Goal: Information Seeking & Learning: Learn about a topic

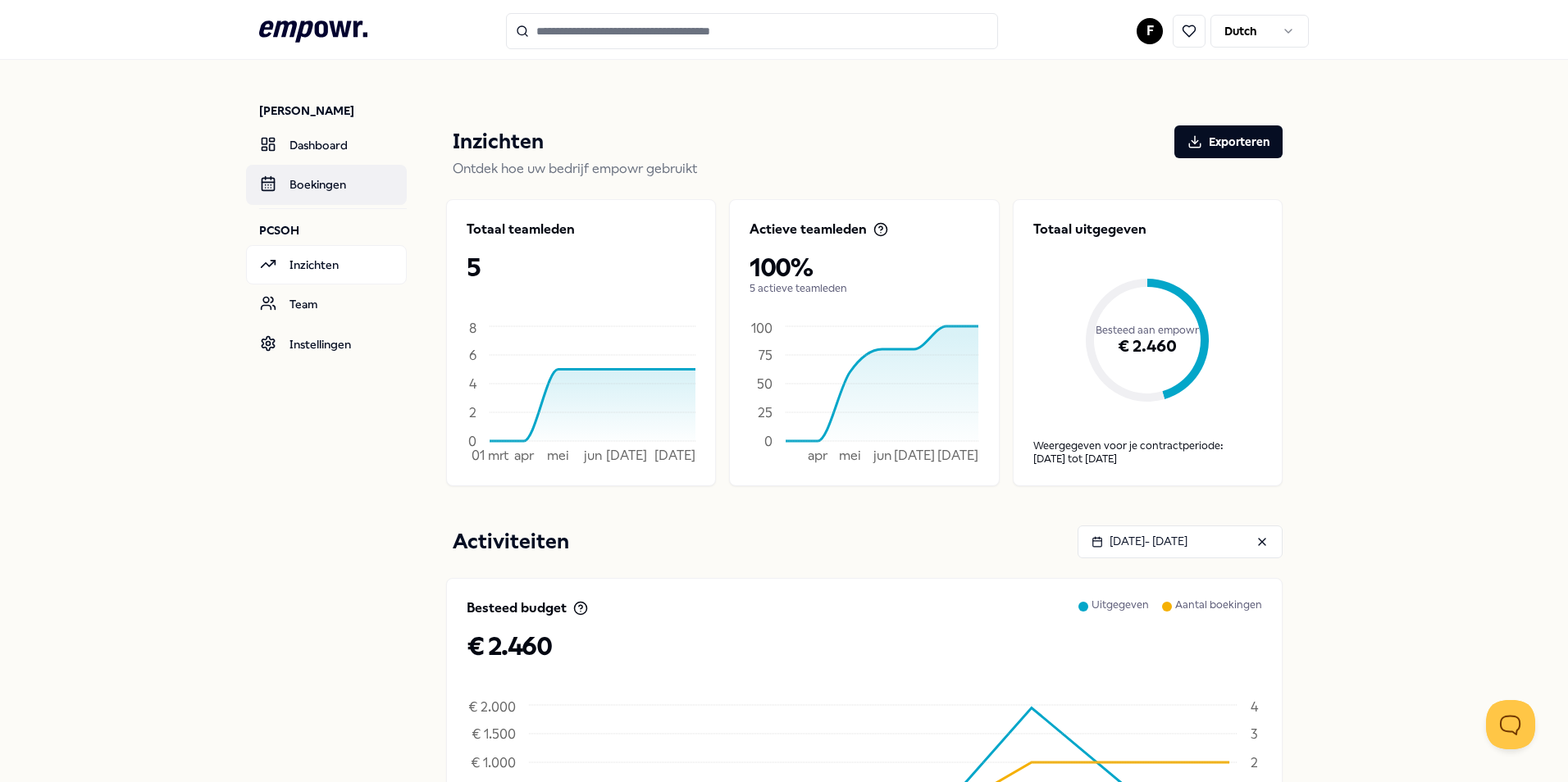
click at [328, 184] on link "Boekingen" at bounding box center [326, 184] width 160 height 39
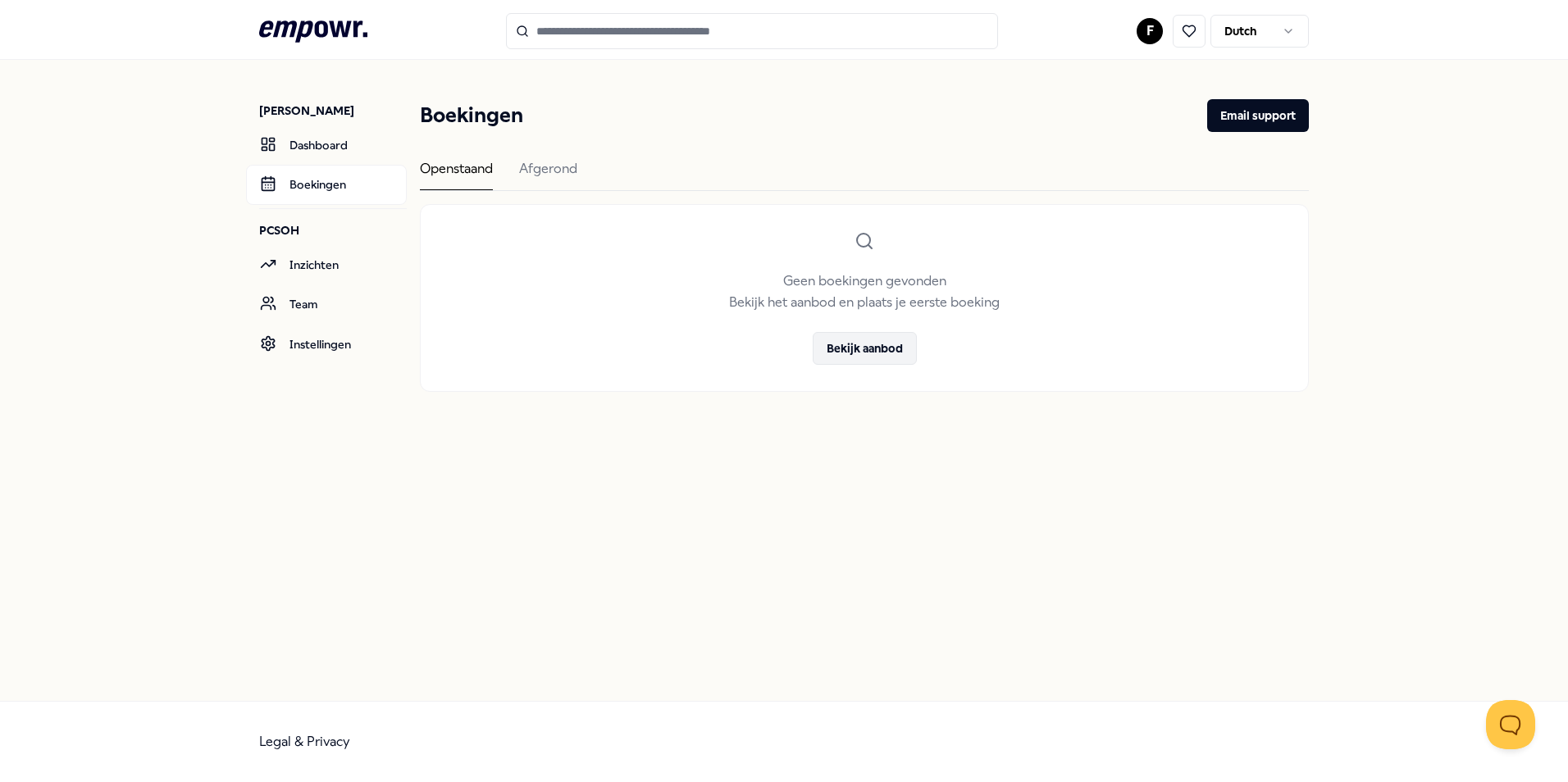
click at [859, 347] on button "Bekijk aanbod" at bounding box center [864, 347] width 104 height 32
click at [313, 145] on link "Dashboard" at bounding box center [326, 145] width 160 height 39
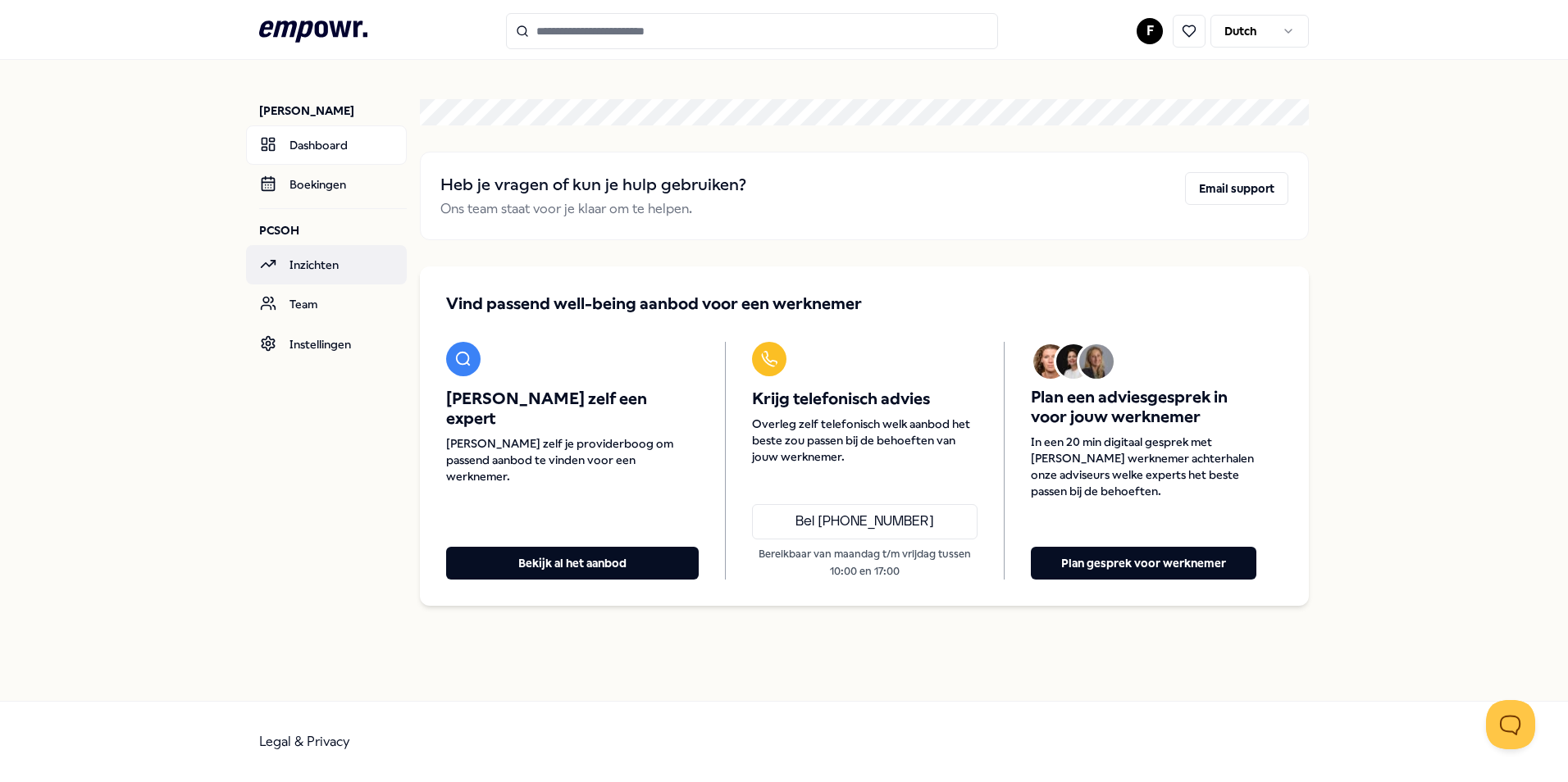
click at [303, 258] on link "Inzichten" at bounding box center [326, 264] width 160 height 39
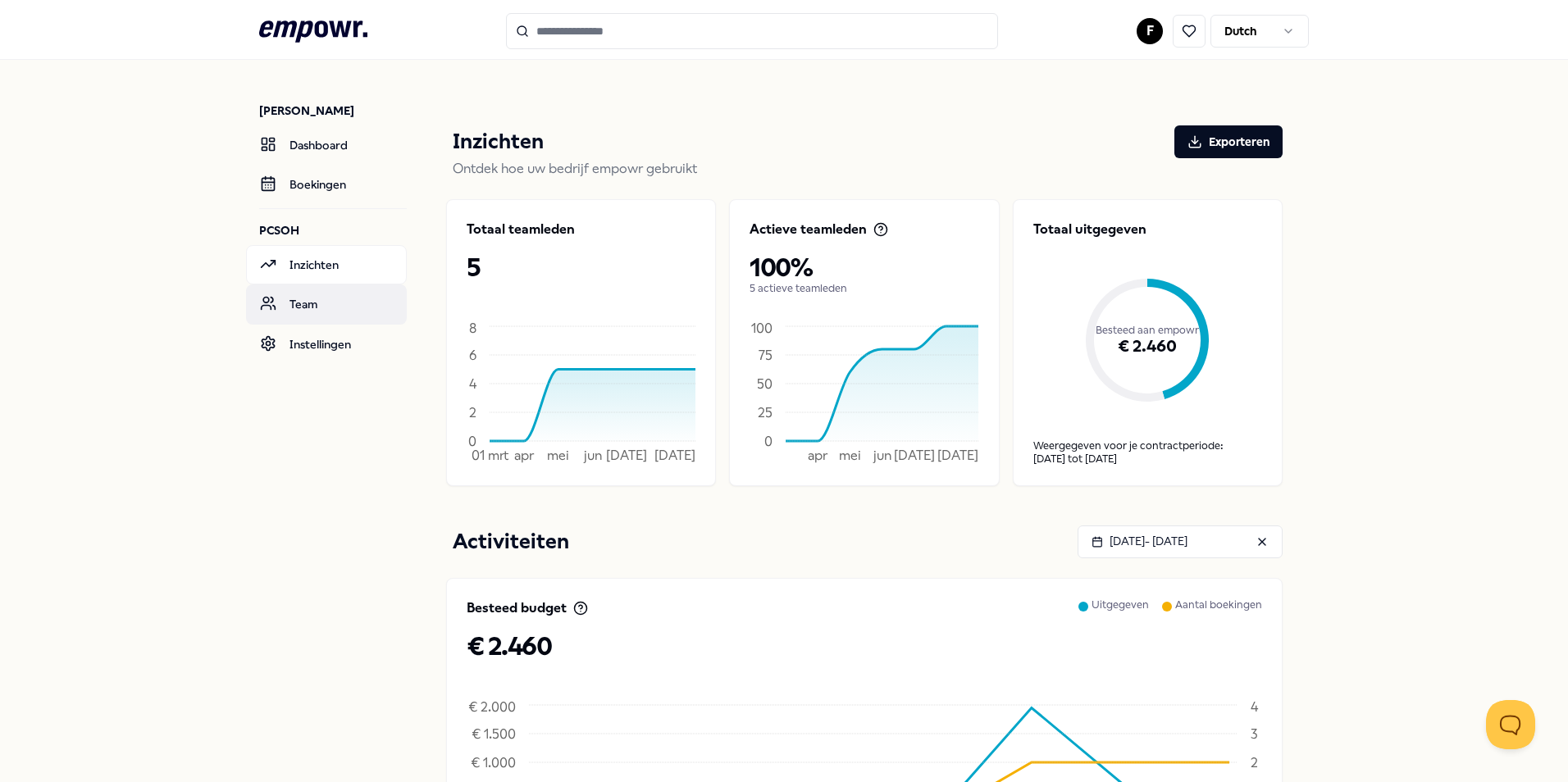
click at [286, 300] on link "Team" at bounding box center [326, 303] width 160 height 39
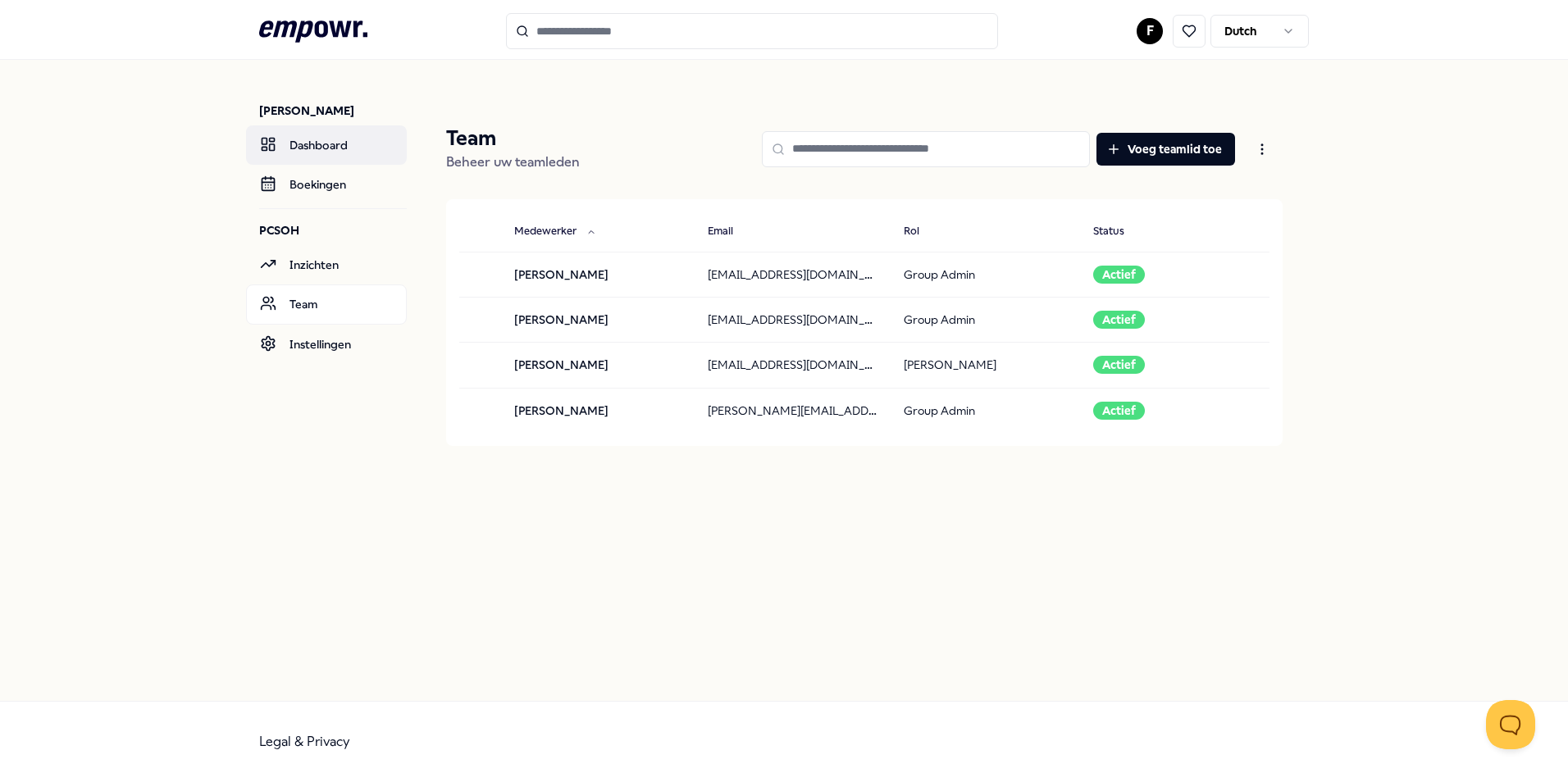
click at [311, 146] on link "Dashboard" at bounding box center [326, 145] width 160 height 39
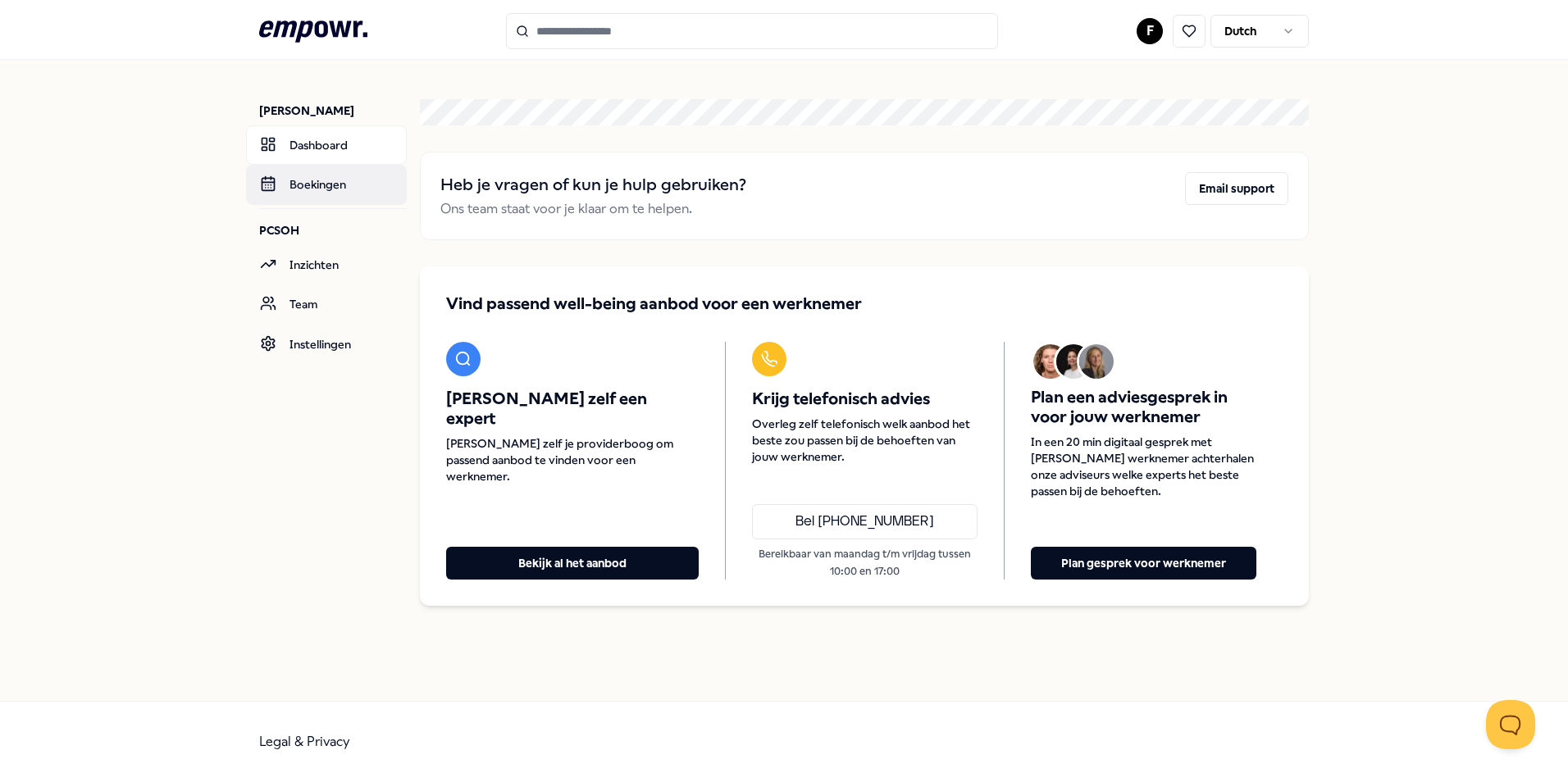
click at [303, 184] on link "Boekingen" at bounding box center [326, 184] width 160 height 39
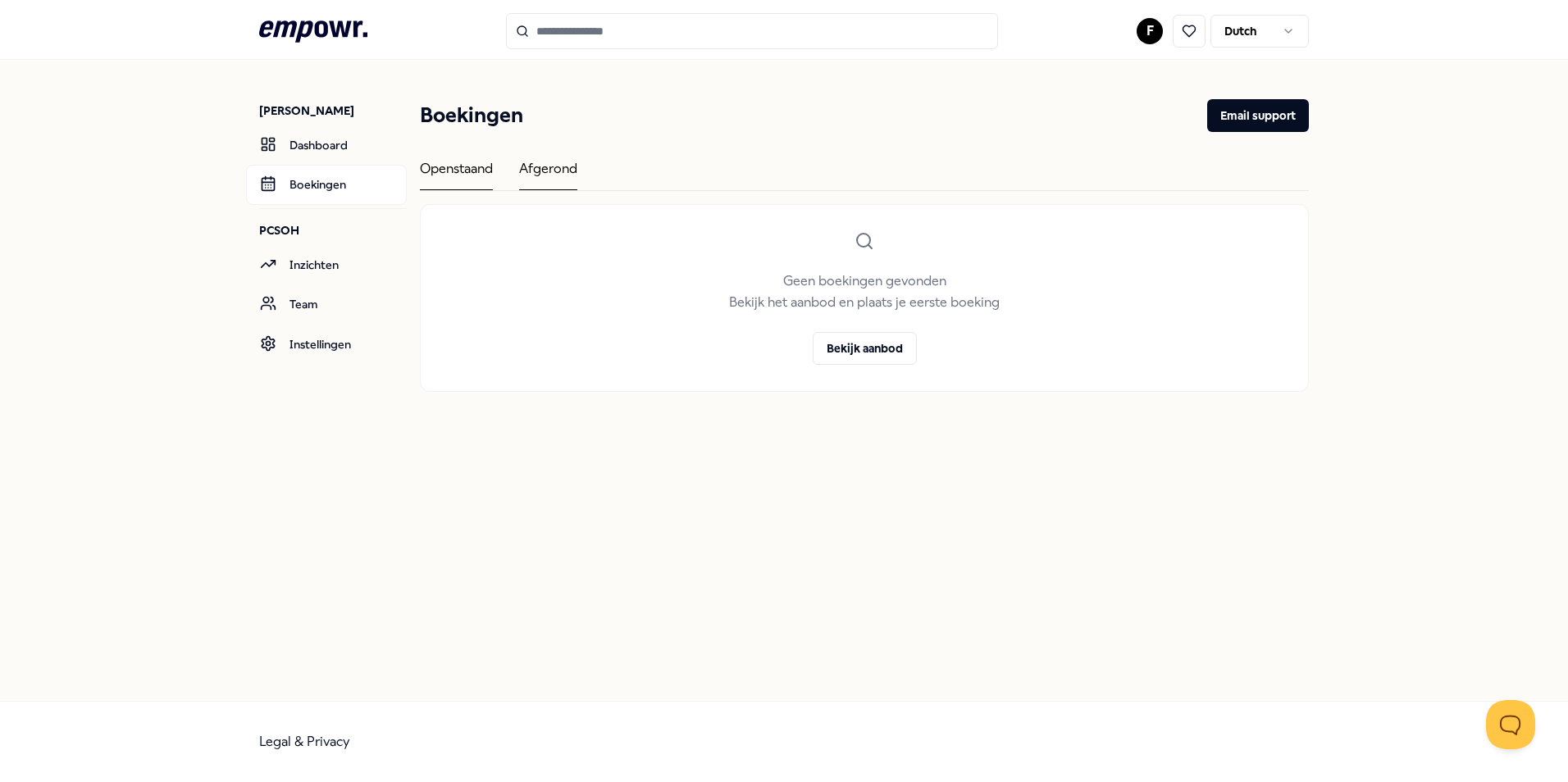
click at [566, 171] on div "Afgerond" at bounding box center [548, 174] width 58 height 32
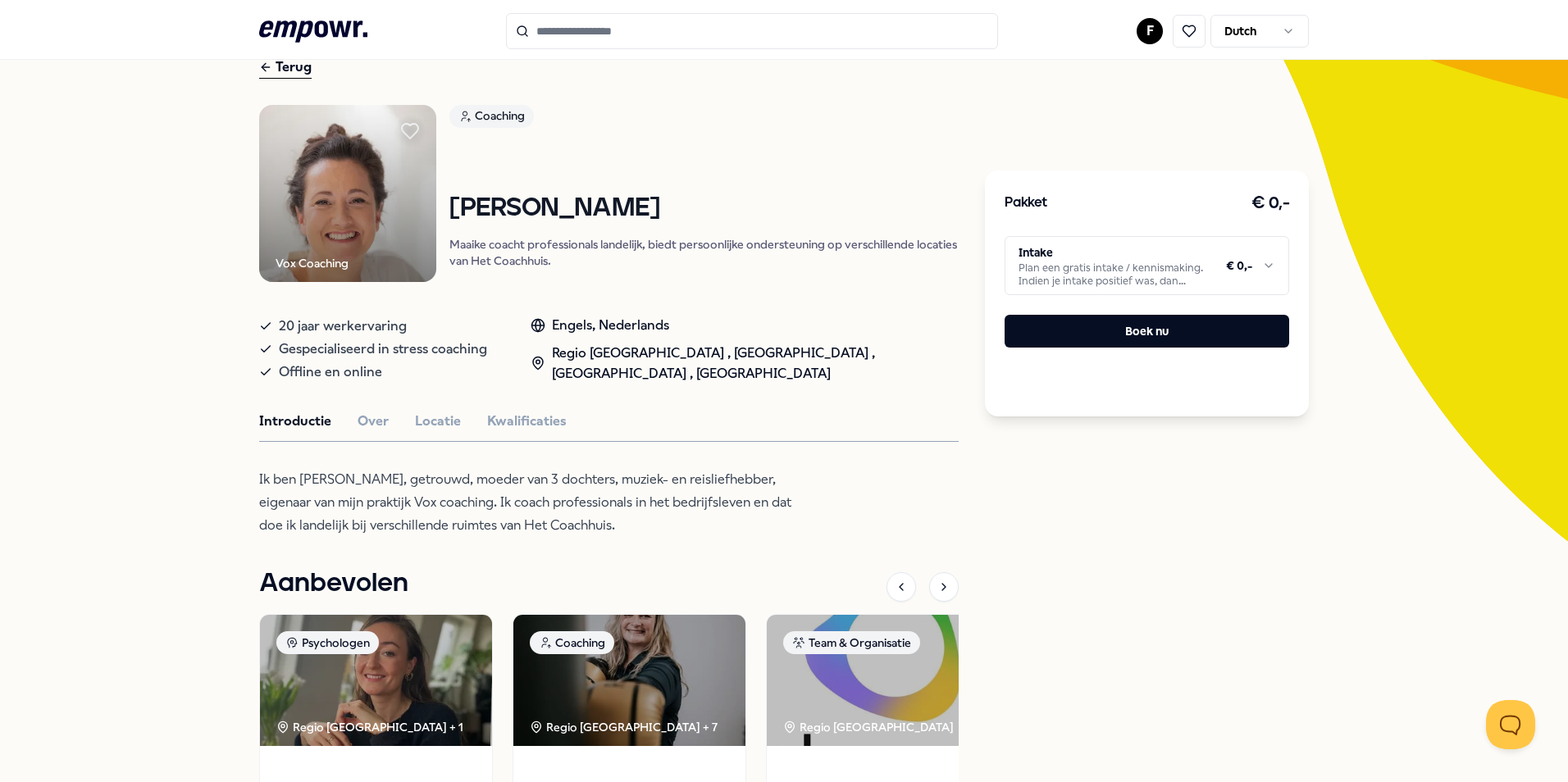
scroll to position [246, 0]
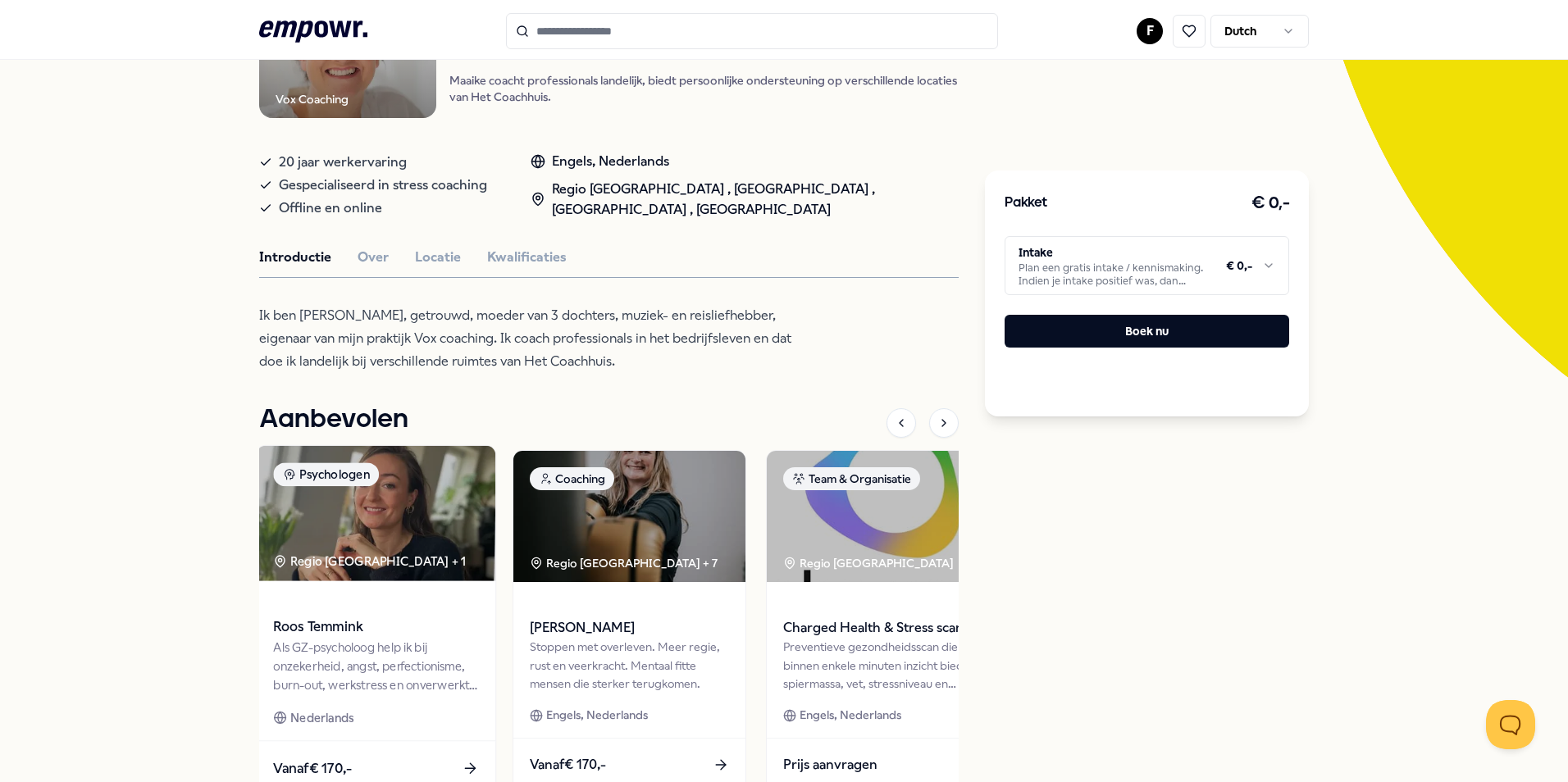
click at [334, 626] on span "Roos Temmink" at bounding box center [375, 627] width 205 height 22
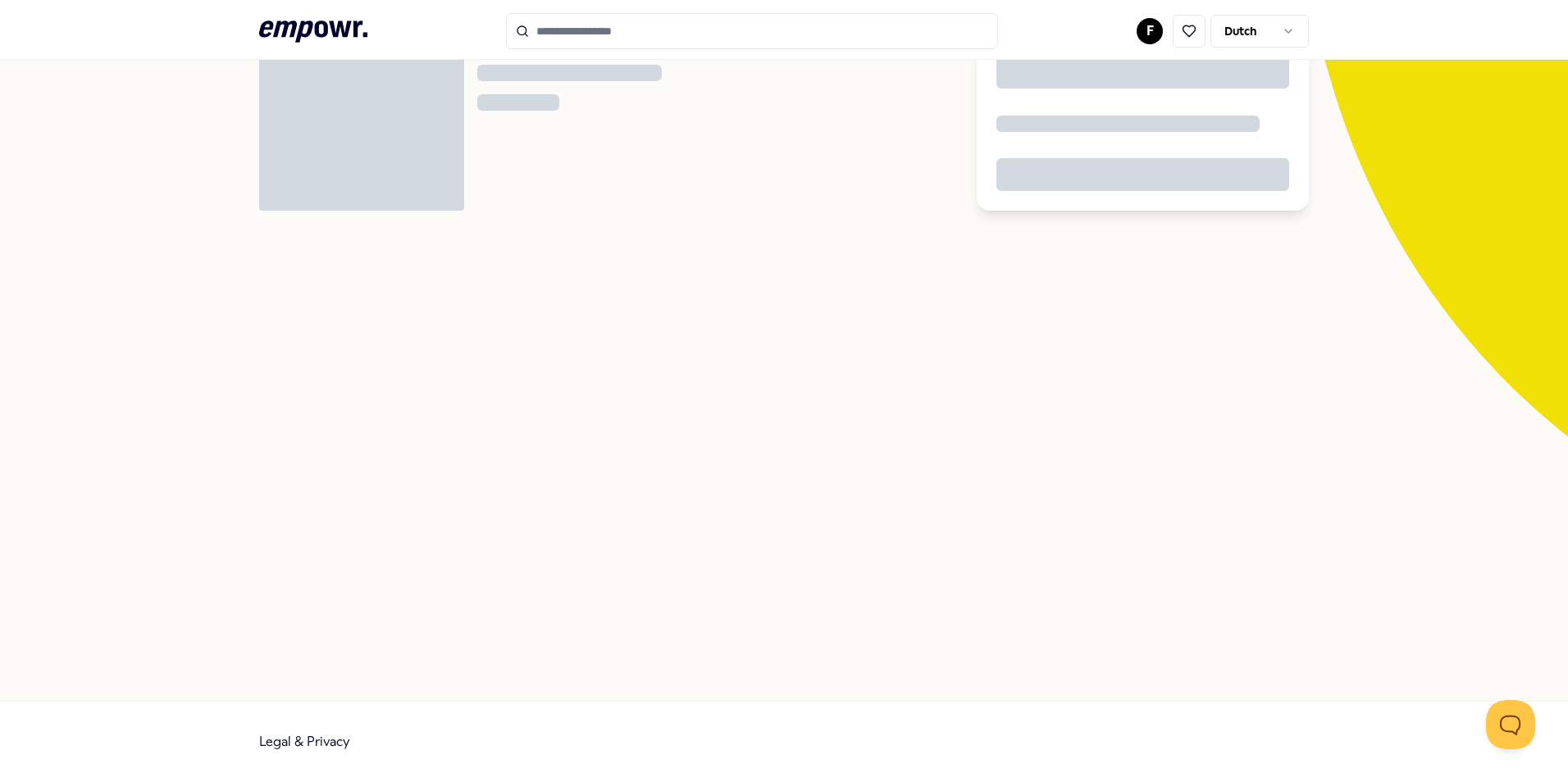
scroll to position [106, 0]
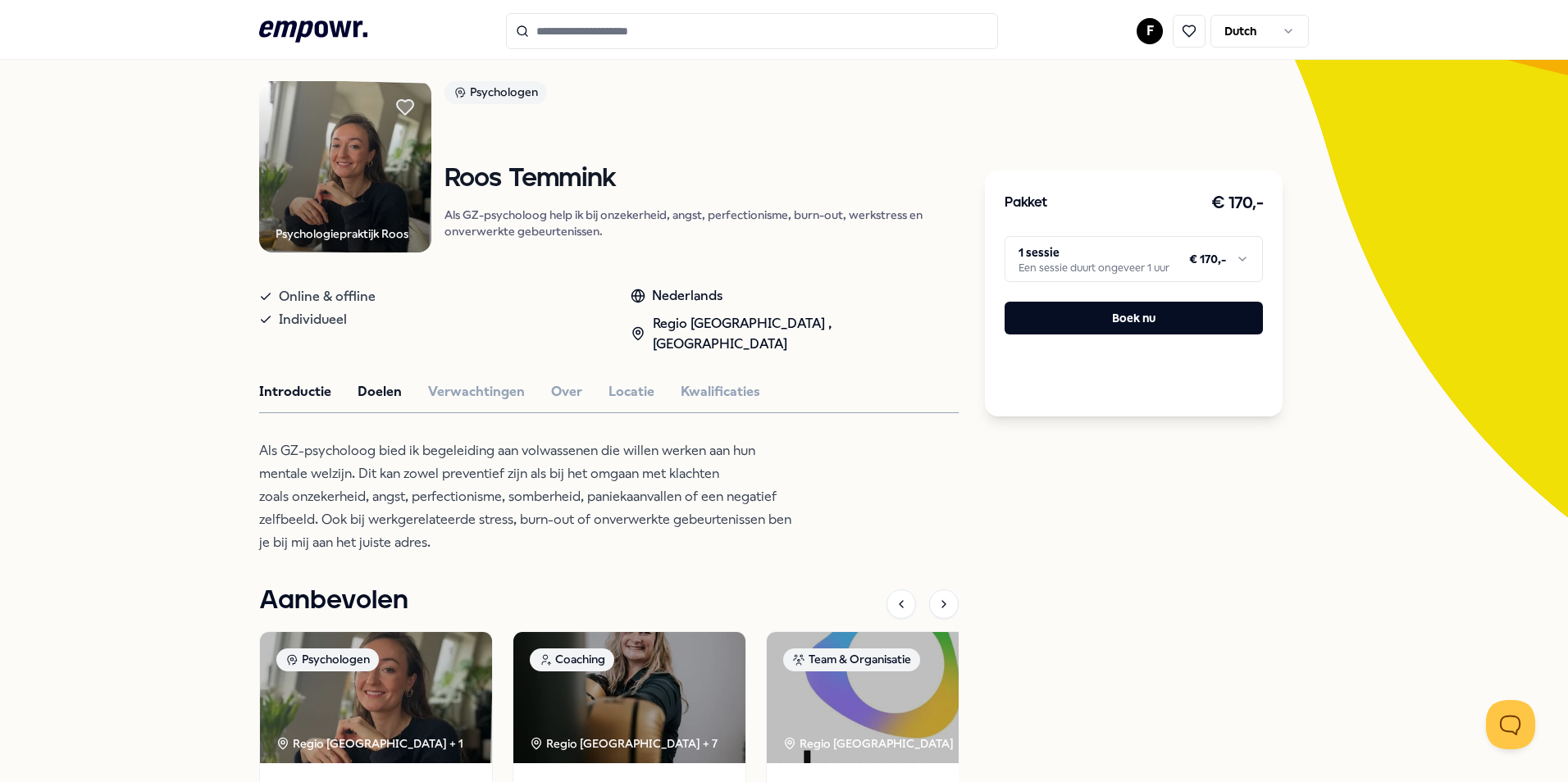
click at [366, 381] on button "Doelen" at bounding box center [379, 392] width 44 height 22
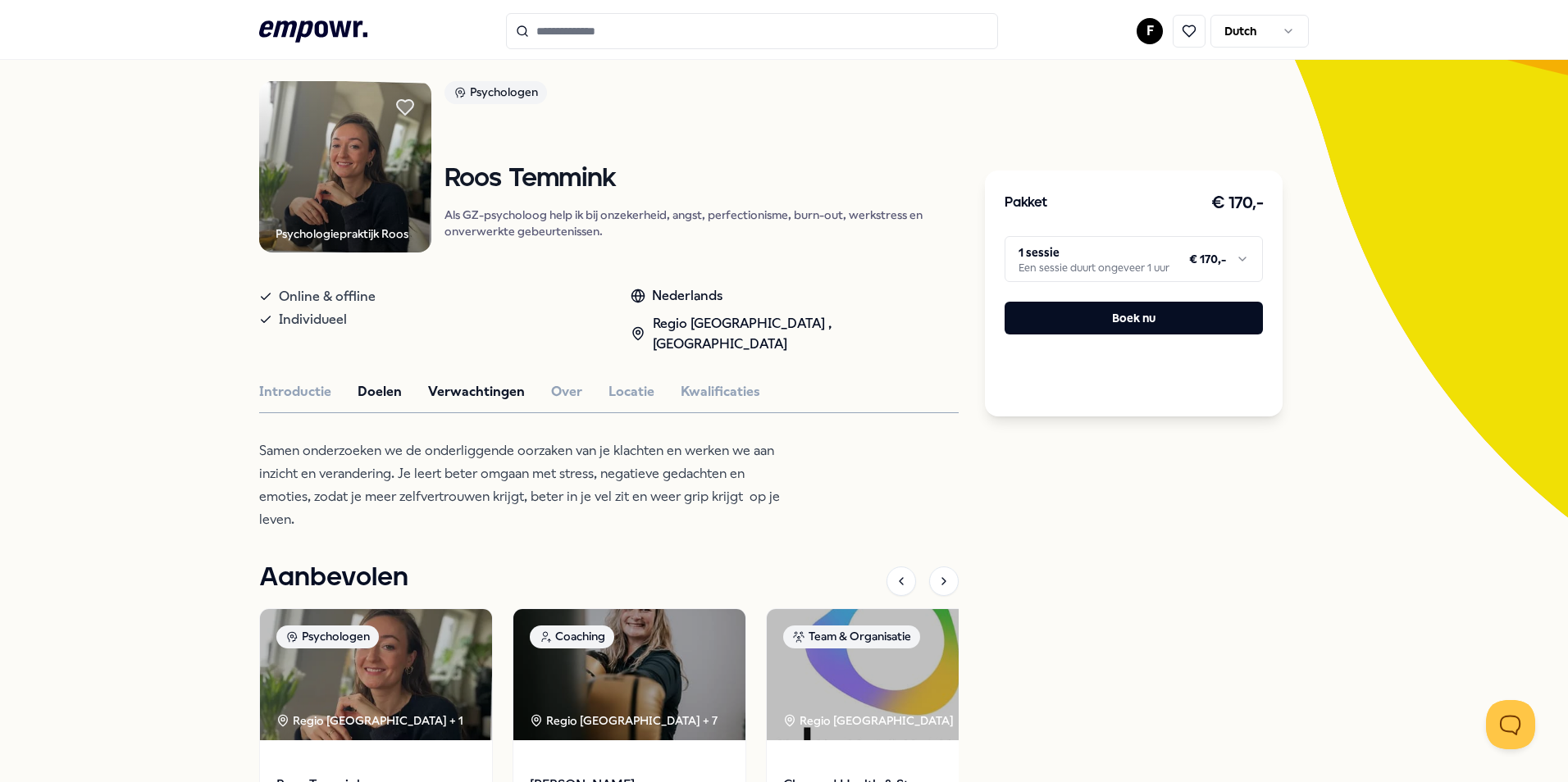
click at [429, 381] on button "Verwachtingen" at bounding box center [476, 392] width 96 height 22
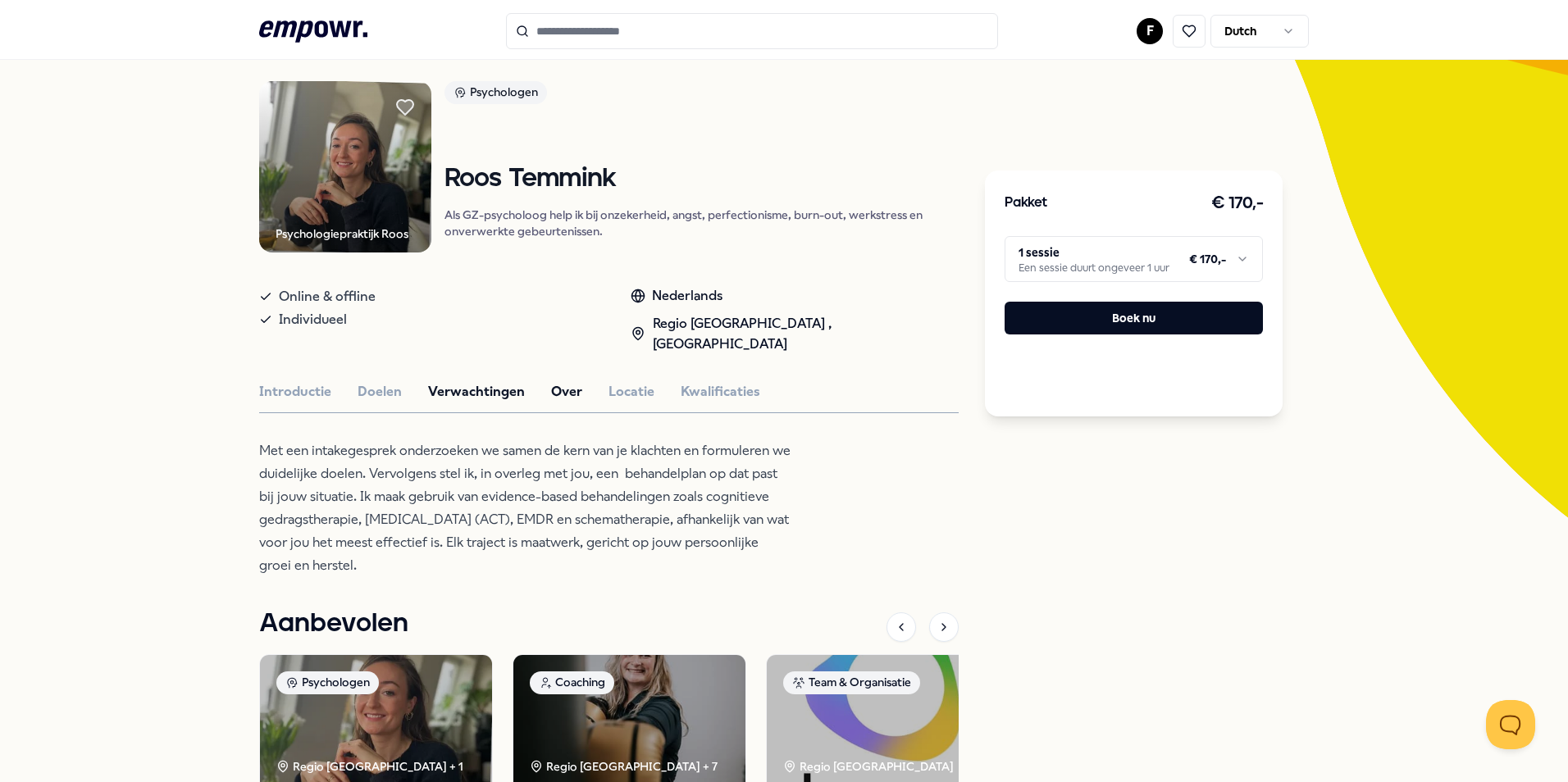
click at [553, 381] on button "Over" at bounding box center [566, 392] width 31 height 22
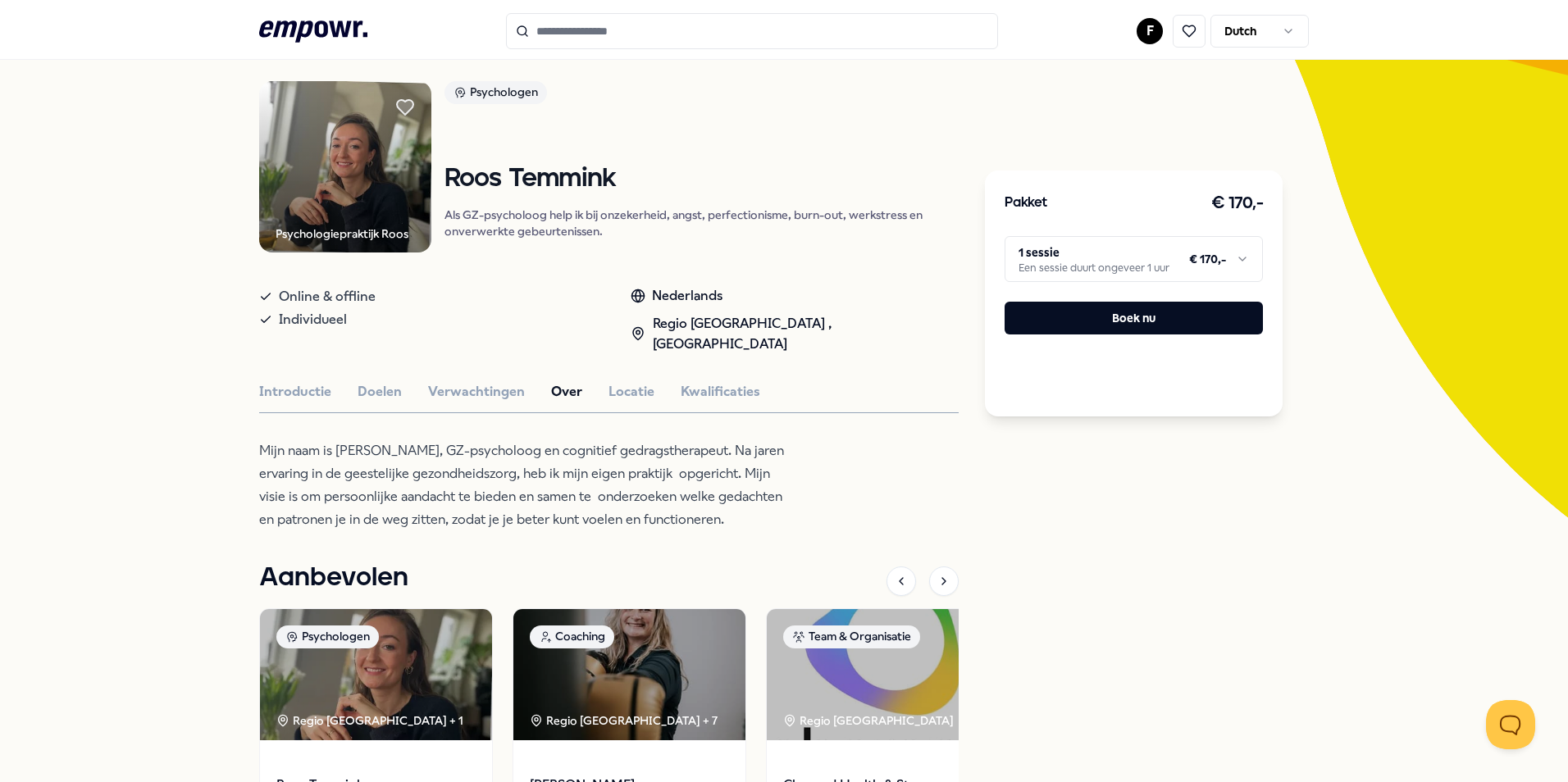
scroll to position [24, 0]
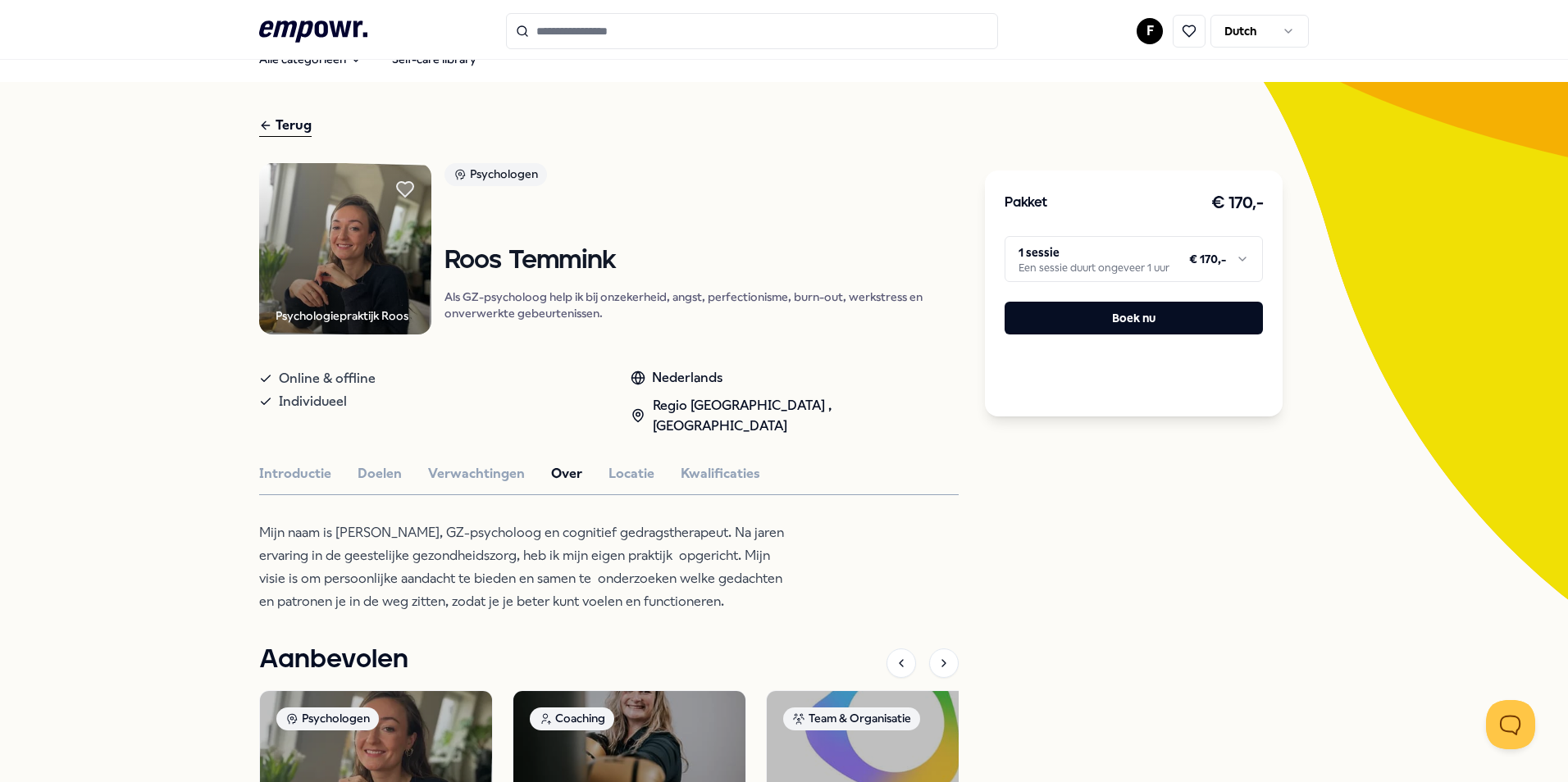
click at [275, 121] on div "Terug" at bounding box center [285, 125] width 52 height 22
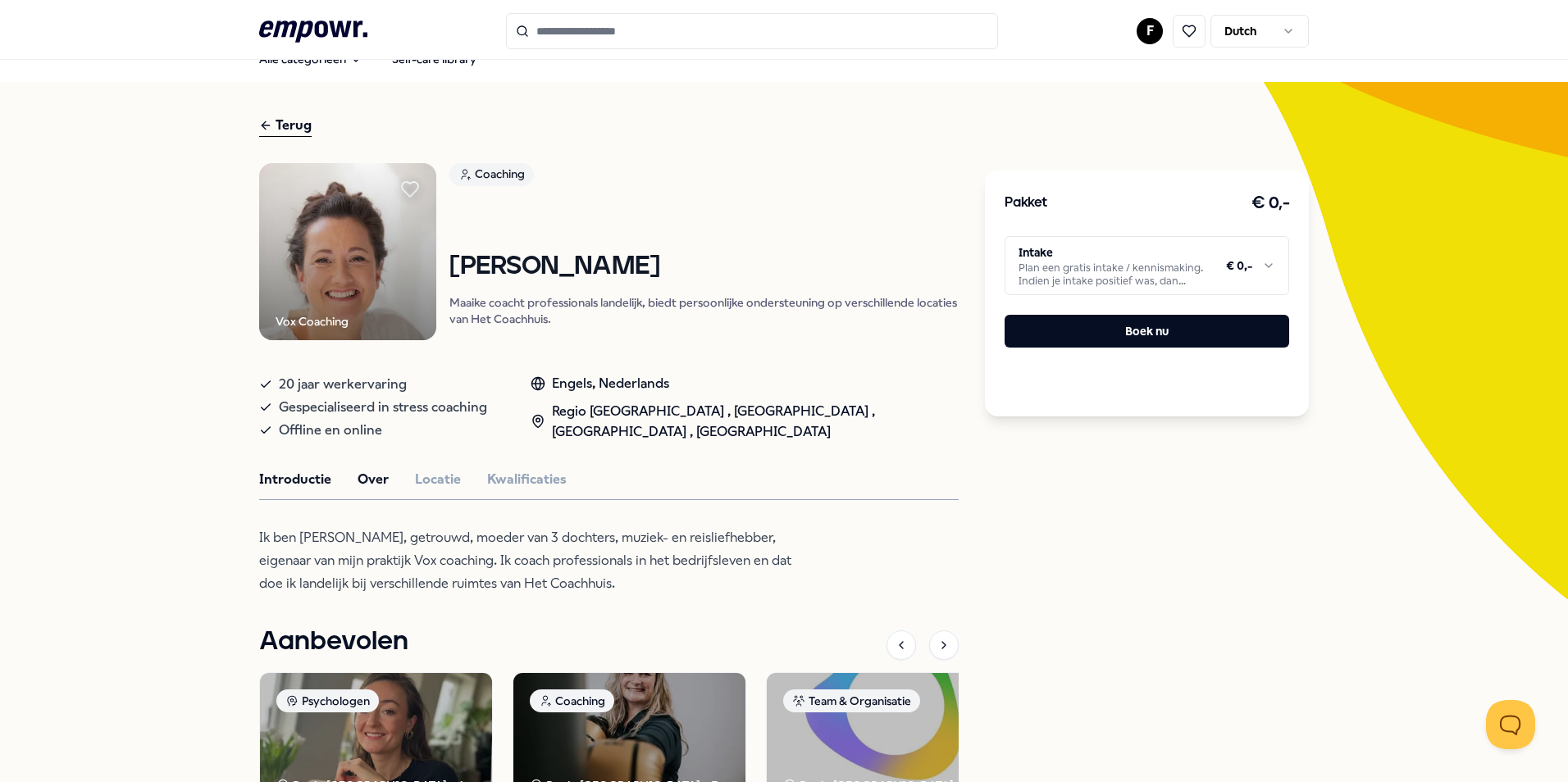
click at [372, 473] on button "Over" at bounding box center [372, 480] width 31 height 22
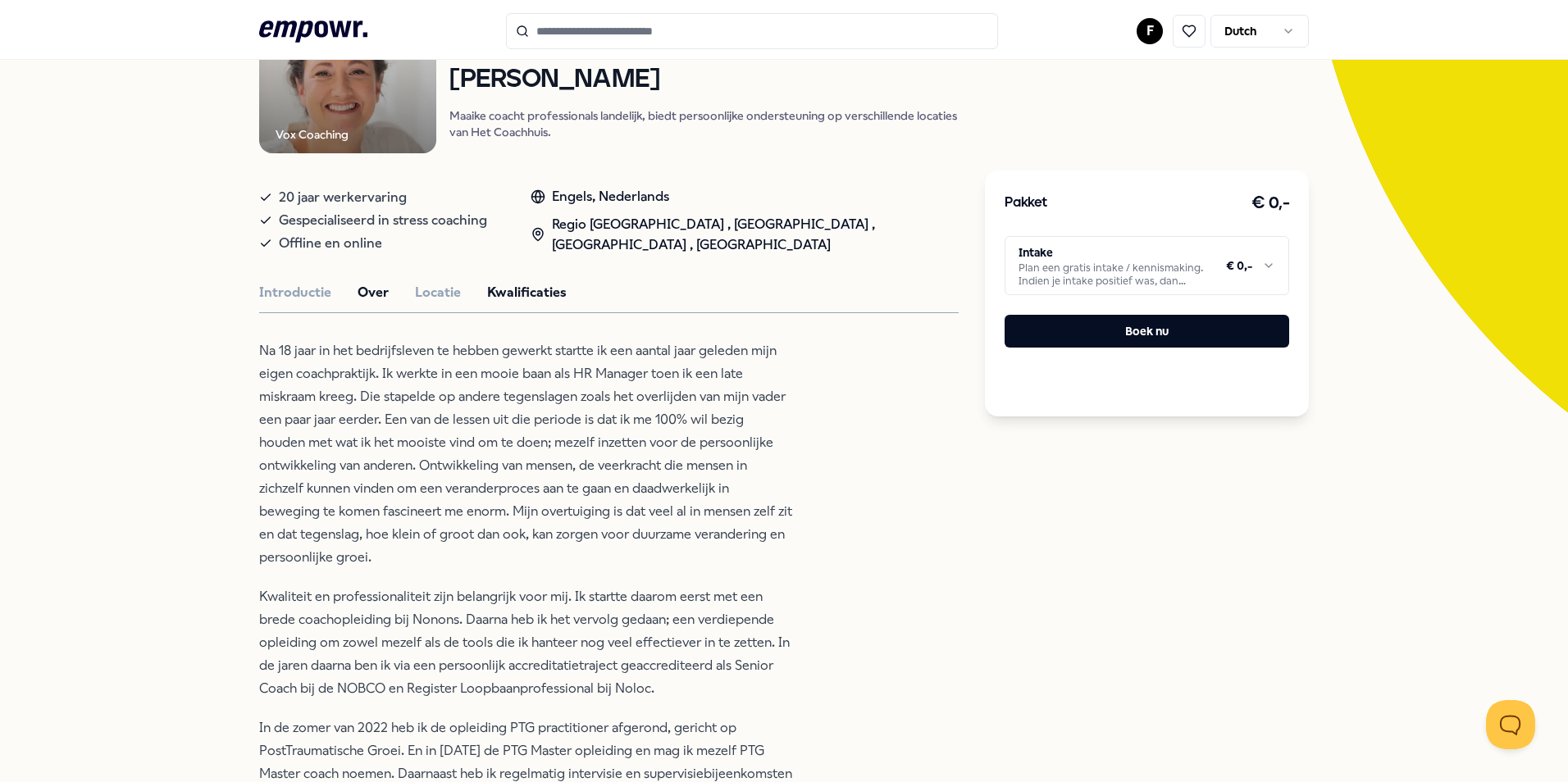
scroll to position [188, 0]
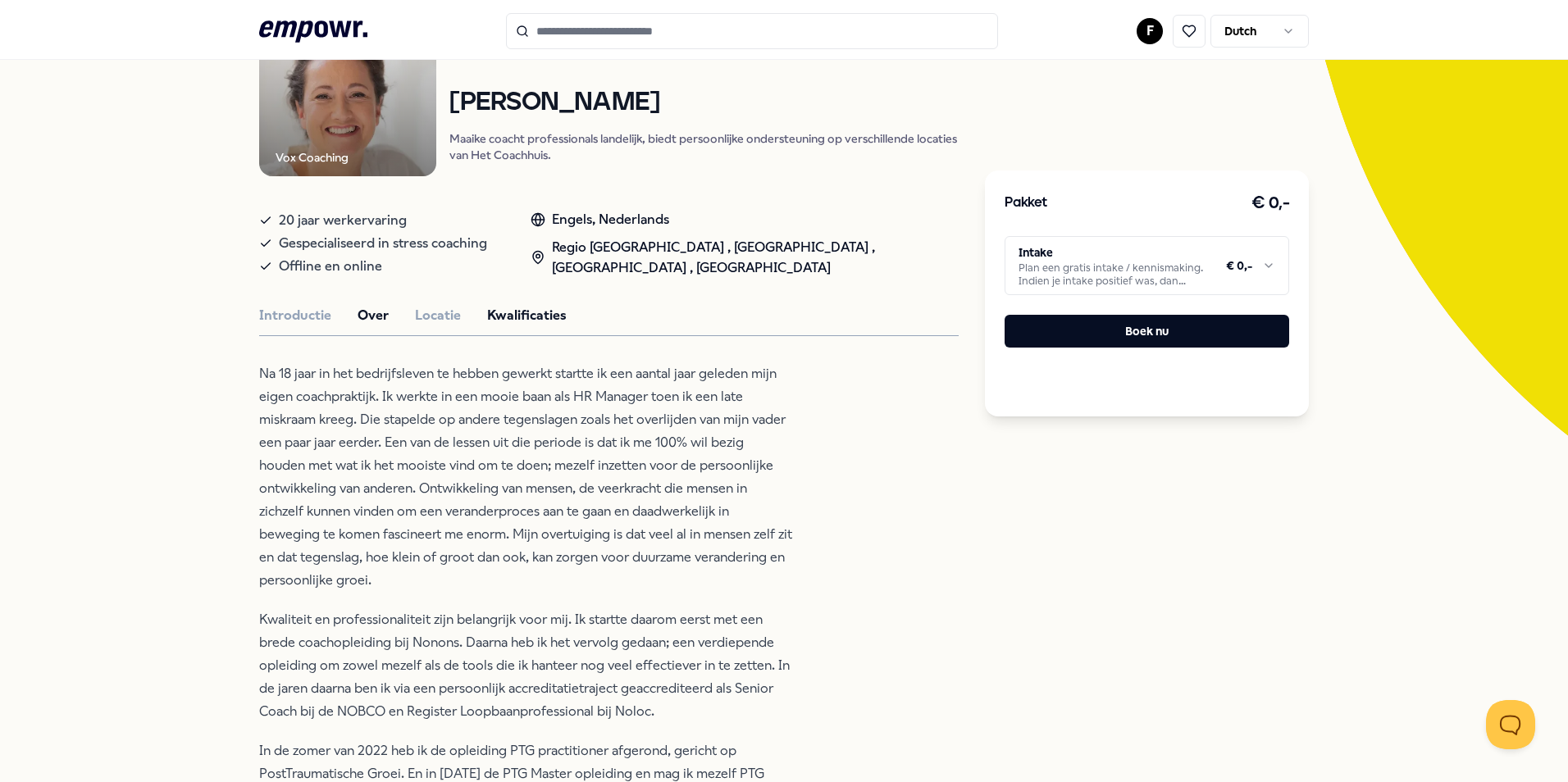
click at [518, 313] on button "Kwalificaties" at bounding box center [527, 316] width 80 height 22
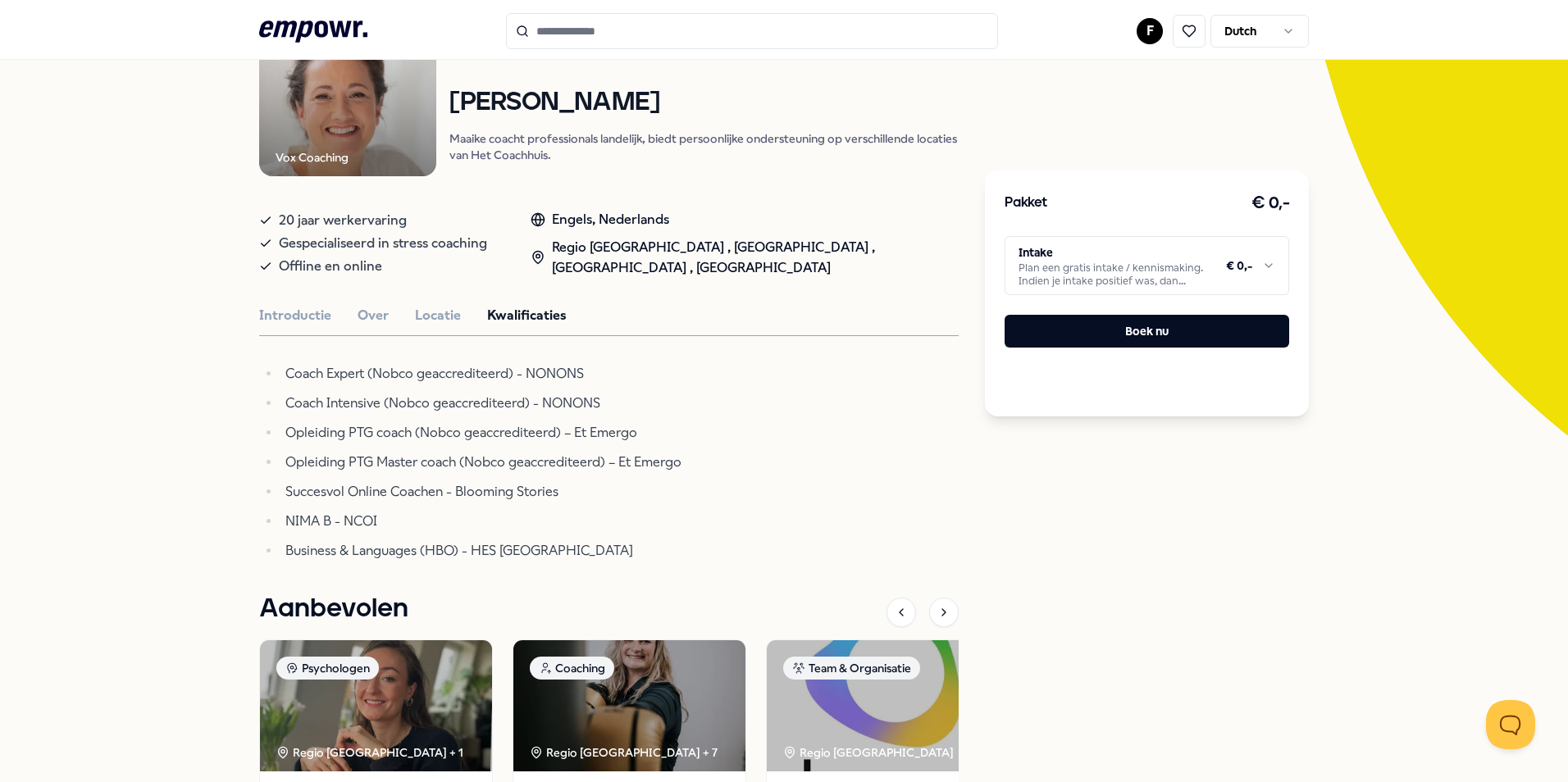
scroll to position [106, 0]
